Goal: Task Accomplishment & Management: Manage account settings

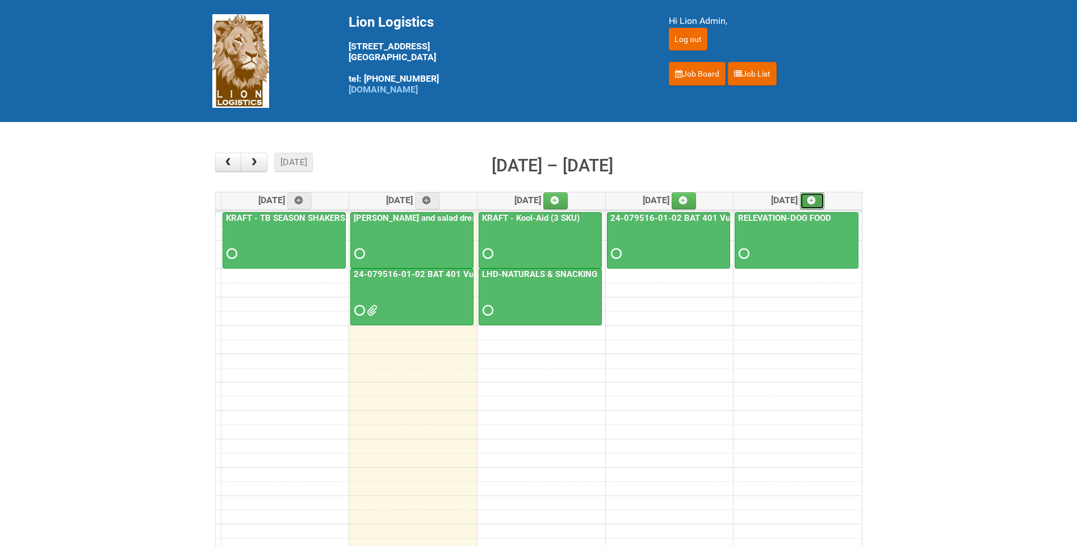
click at [808, 200] on link at bounding box center [812, 200] width 25 height 17
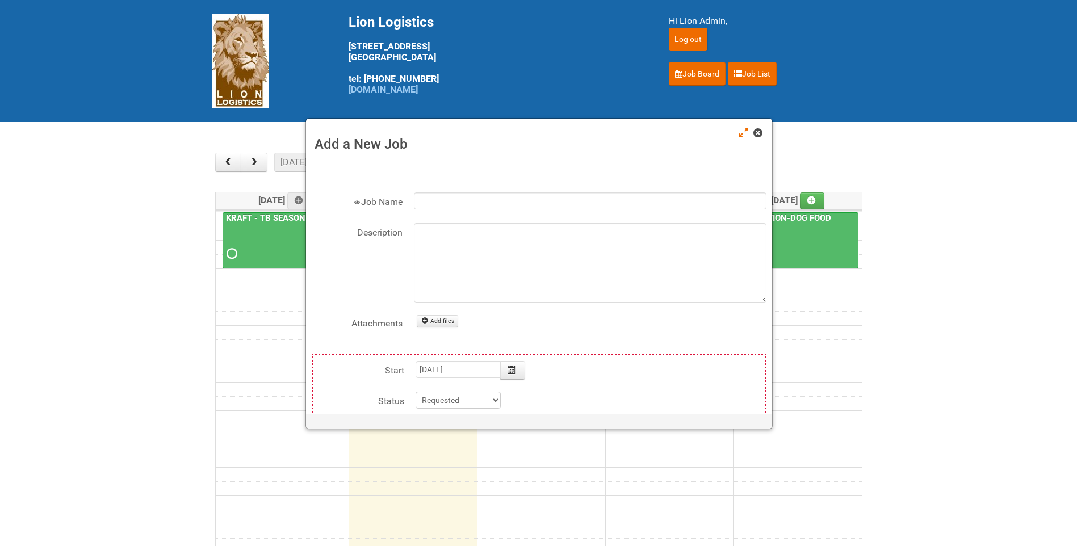
click at [757, 132] on span at bounding box center [757, 133] width 8 height 8
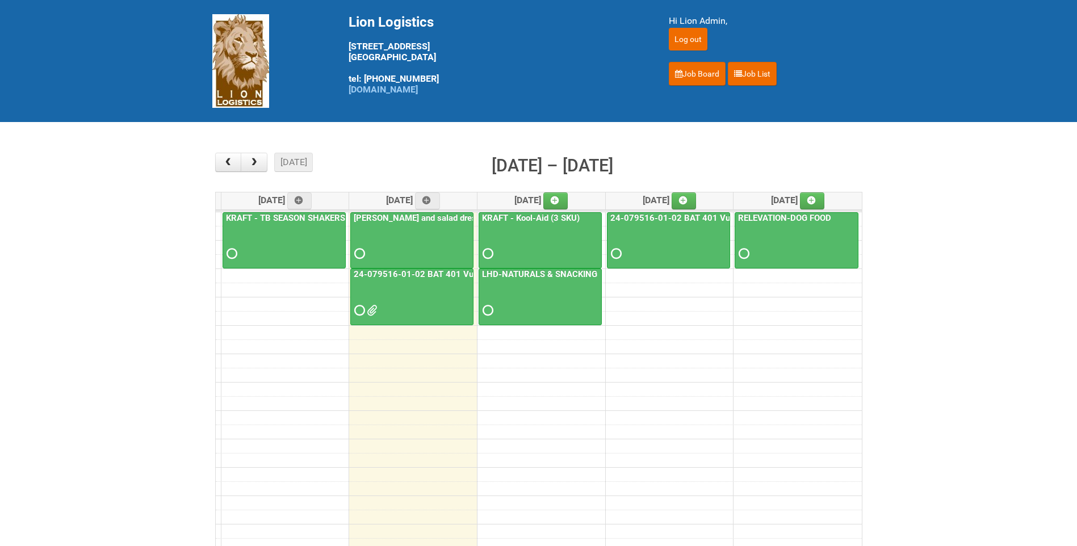
click at [782, 224] on div "RELEVATION-DOG FOOD" at bounding box center [796, 237] width 123 height 49
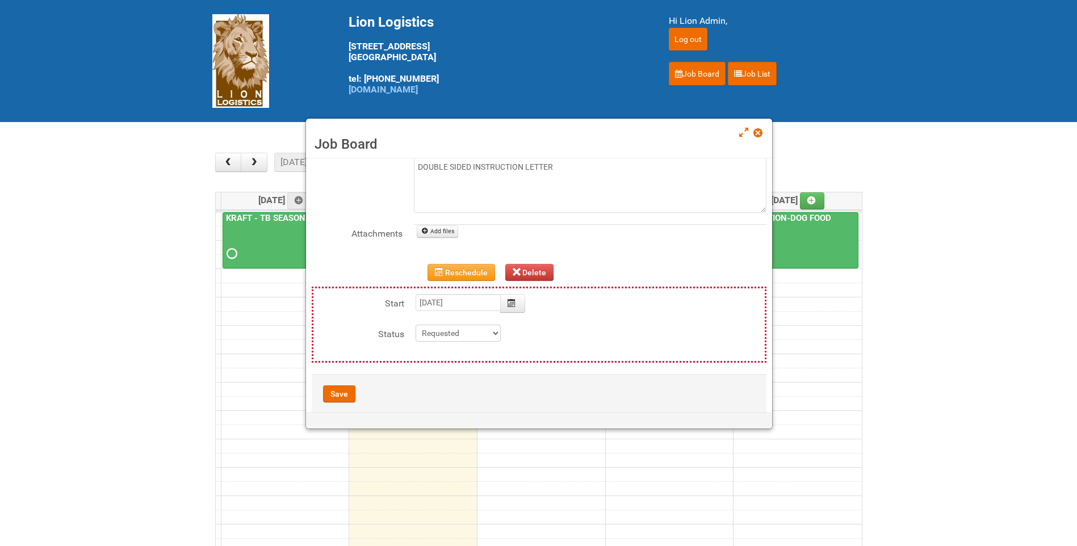
scroll to position [108, 0]
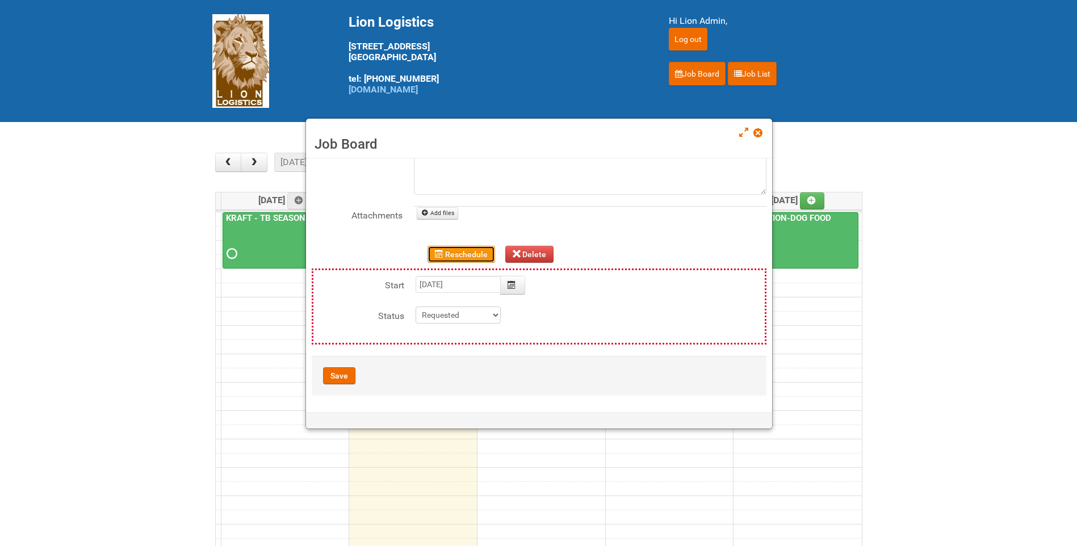
click at [459, 249] on button "Reschedule" at bounding box center [461, 254] width 68 height 17
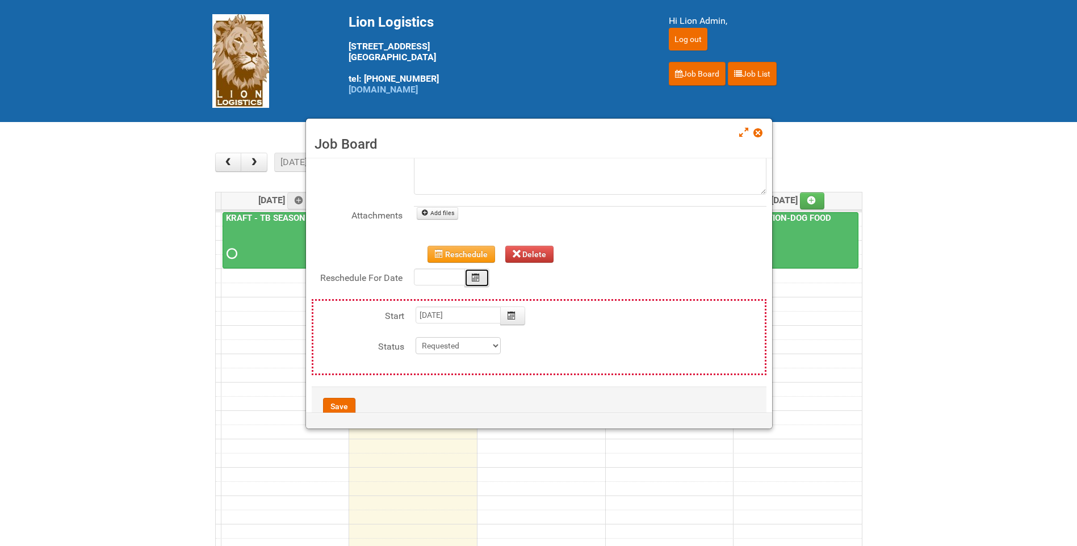
click at [473, 270] on button "Calendar" at bounding box center [476, 277] width 25 height 19
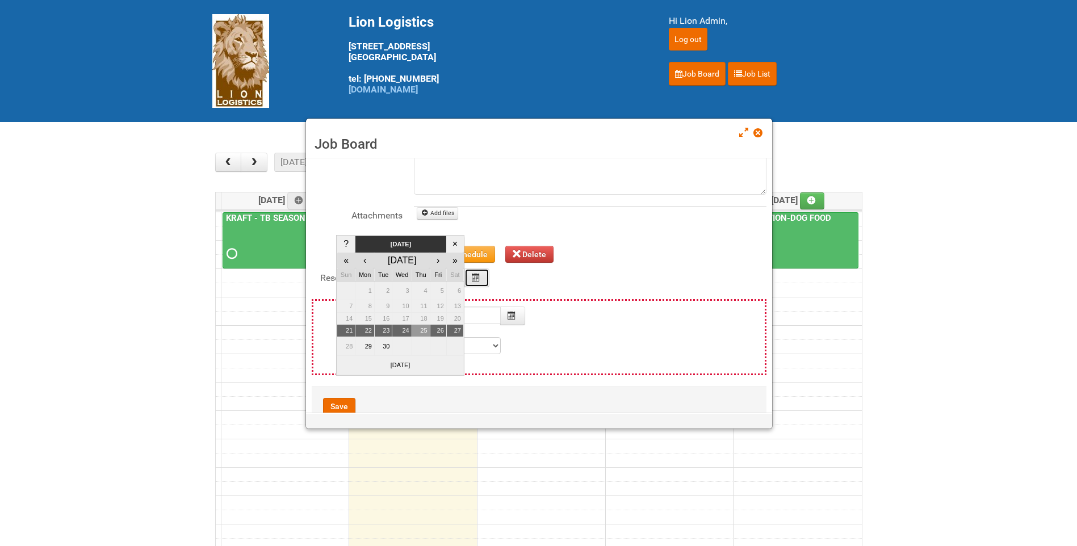
click at [418, 328] on td "25" at bounding box center [421, 331] width 18 height 12
type input "[DATE]"
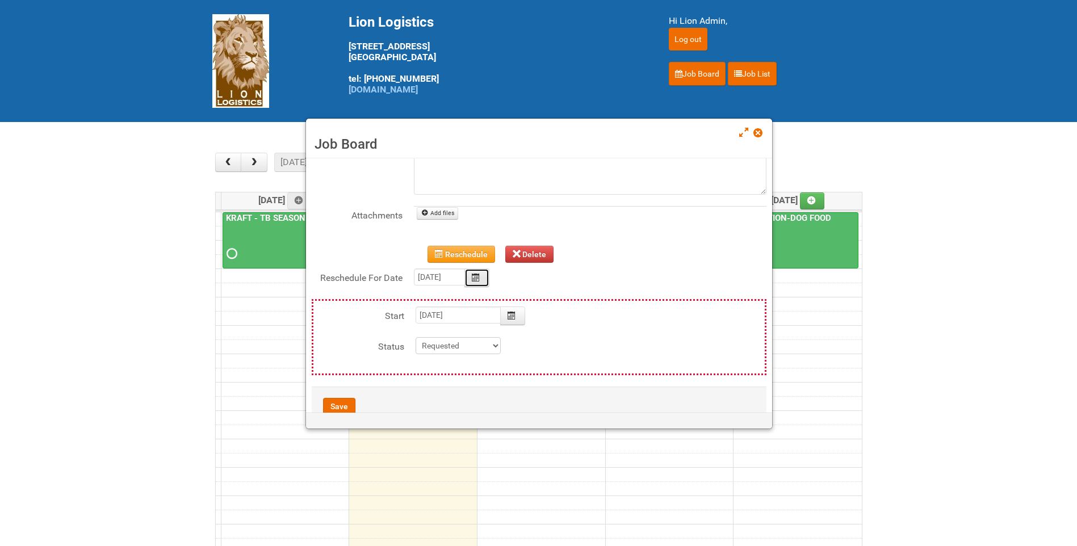
type input "[DATE]"
type input "00:00"
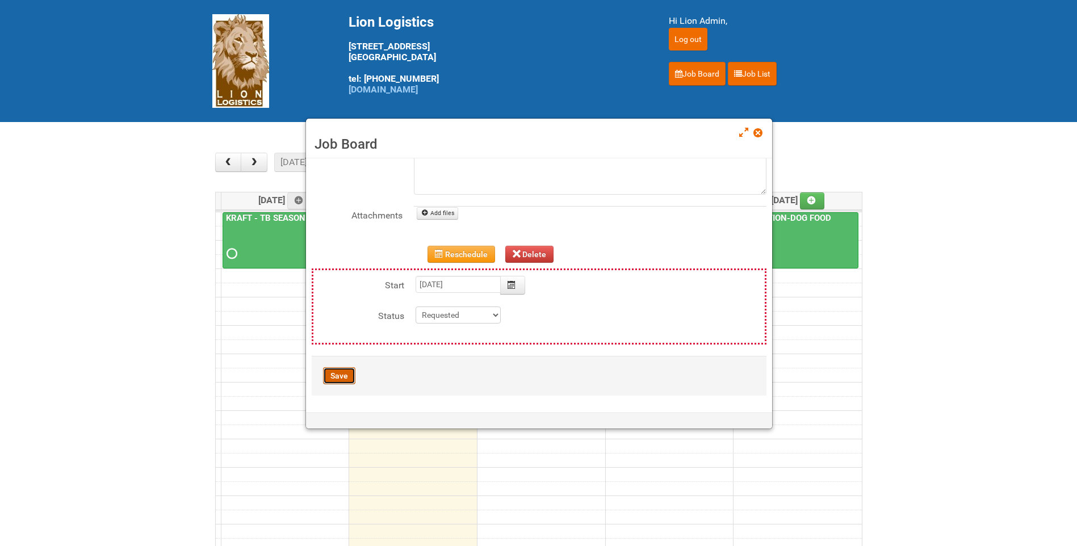
click at [340, 375] on button "Save" at bounding box center [339, 375] width 32 height 17
type input "[DATE] 00:00:00"
